Goal: Task Accomplishment & Management: Use online tool/utility

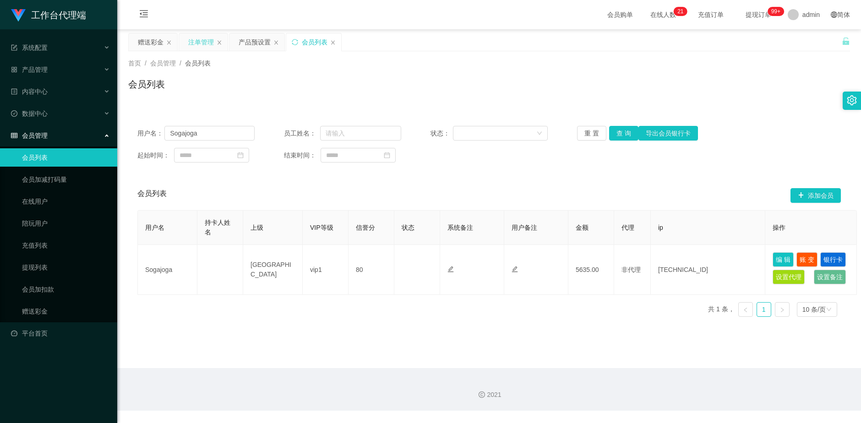
click at [194, 39] on div "注单管理" at bounding box center [201, 41] width 26 height 17
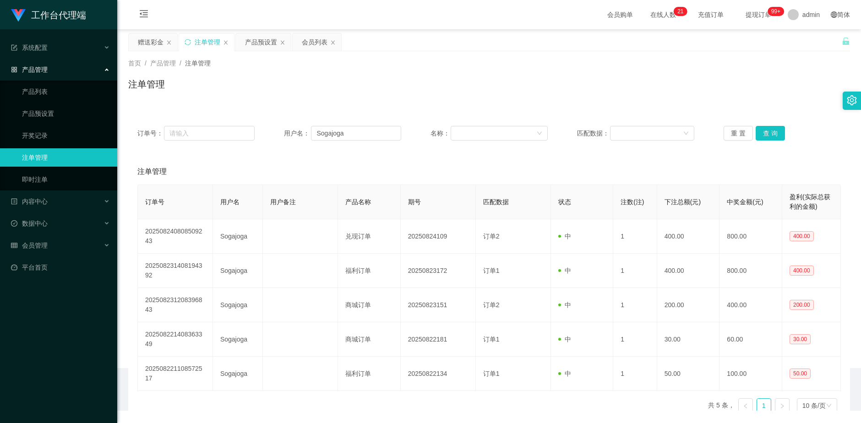
drag, startPoint x: 143, startPoint y: 41, endPoint x: 197, endPoint y: 62, distance: 57.8
click at [143, 41] on div "赠送彩金" at bounding box center [151, 41] width 26 height 17
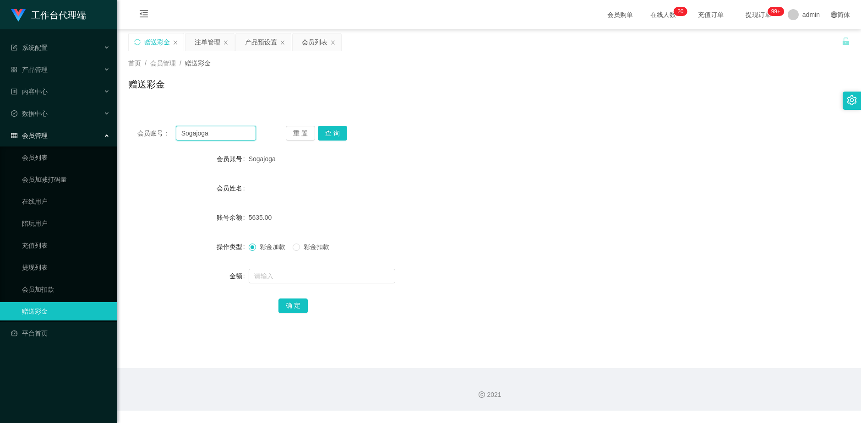
drag, startPoint x: 231, startPoint y: 132, endPoint x: 158, endPoint y: 133, distance: 72.8
click at [154, 132] on div "会员账号： [PERSON_NAME]" at bounding box center [196, 133] width 119 height 15
paste input "Han2786"
type input "Han2786"
click at [329, 136] on button "查 询" at bounding box center [332, 133] width 29 height 15
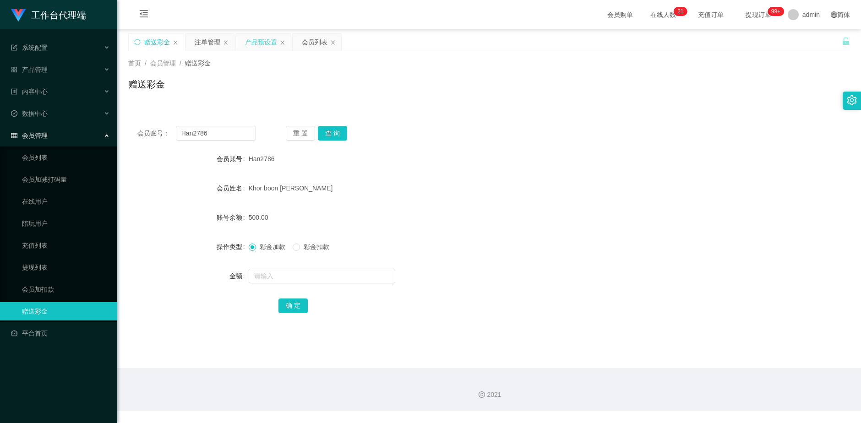
click at [257, 40] on div "产品预设置" at bounding box center [261, 41] width 32 height 17
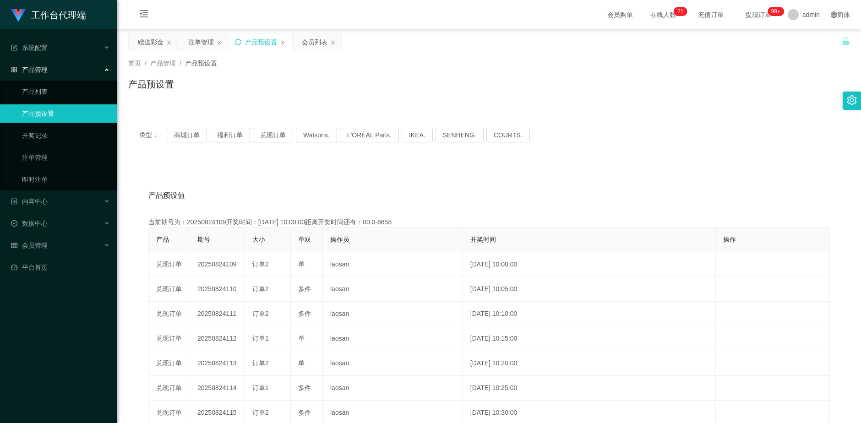
click at [240, 43] on icon "图标: sync" at bounding box center [238, 42] width 6 height 6
click at [195, 43] on div "注单管理" at bounding box center [201, 41] width 26 height 17
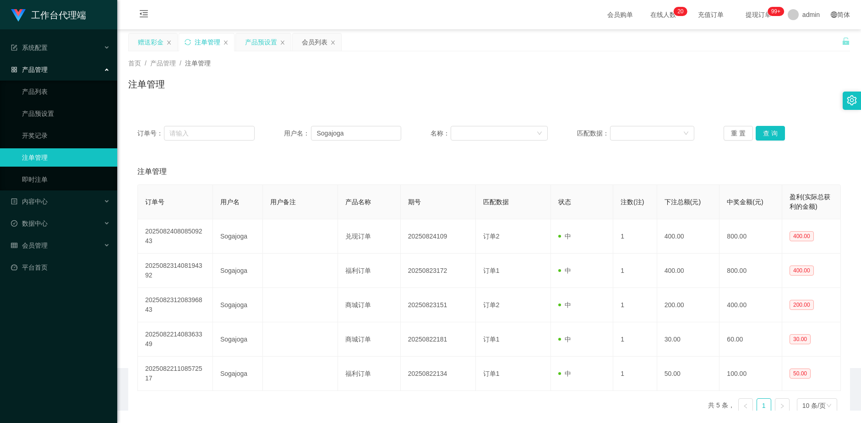
click at [153, 41] on div "赠送彩金" at bounding box center [151, 41] width 26 height 17
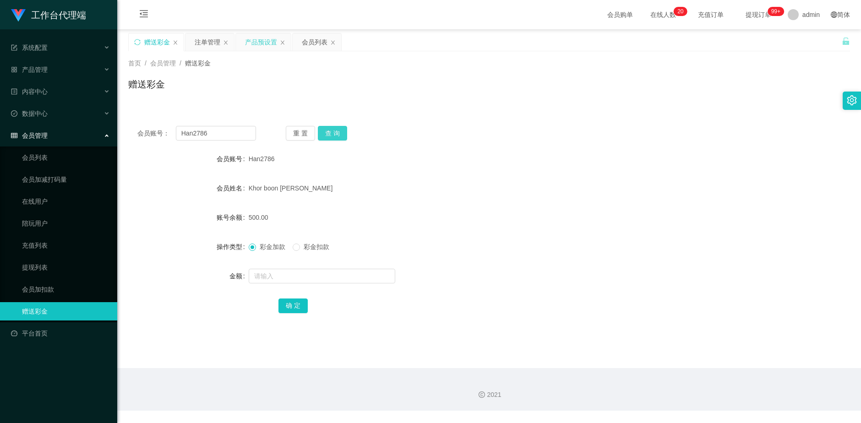
click at [334, 132] on button "查 询" at bounding box center [332, 133] width 29 height 15
